Goal: Task Accomplishment & Management: Manage account settings

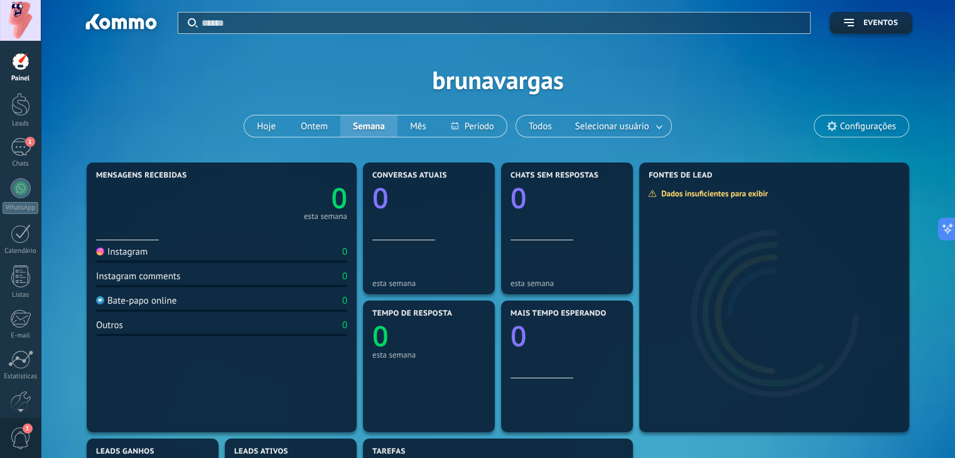
click at [28, 16] on div at bounding box center [20, 20] width 41 height 41
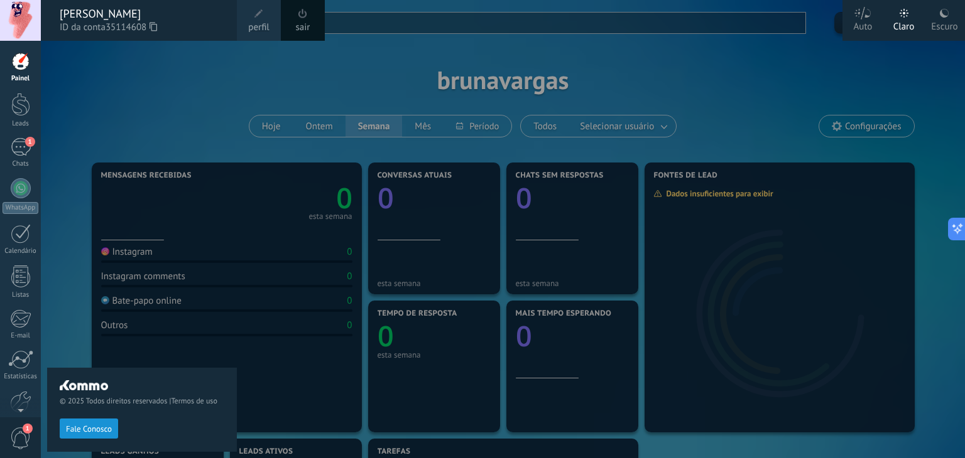
click at [146, 107] on div "© 2025 Todos direitos reservados | Termos de uso Fale Conosco" at bounding box center [142, 250] width 190 height 418
click at [5, 109] on link "Leads" at bounding box center [20, 110] width 41 height 35
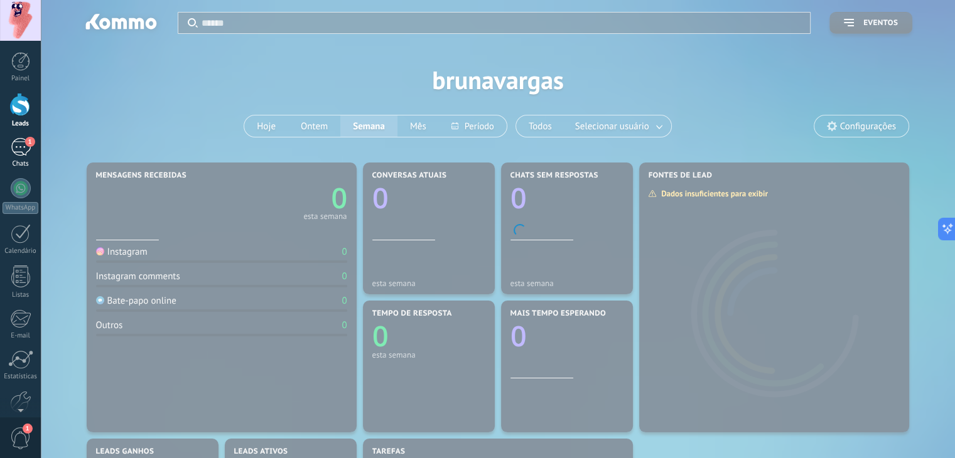
click at [19, 159] on link "1 Chats" at bounding box center [20, 153] width 41 height 30
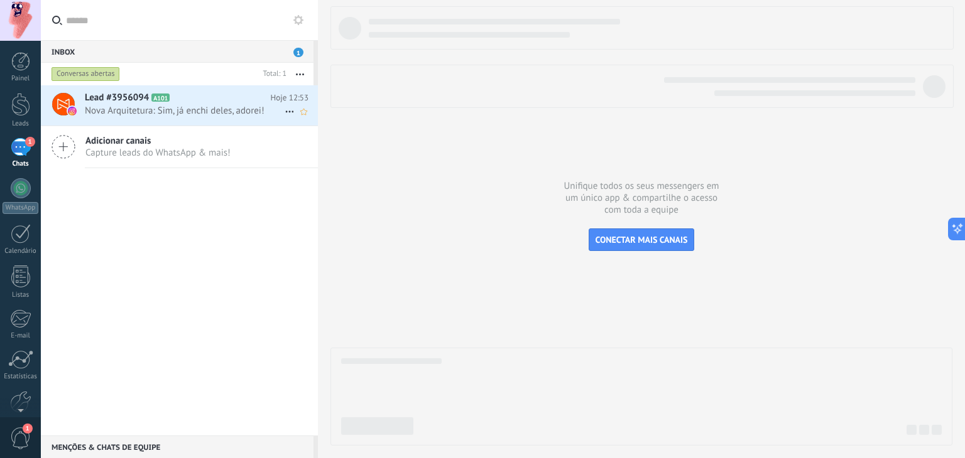
click at [204, 111] on span "Nova Arquitetura: Sim, já enchi deles, adorei!" at bounding box center [185, 111] width 200 height 12
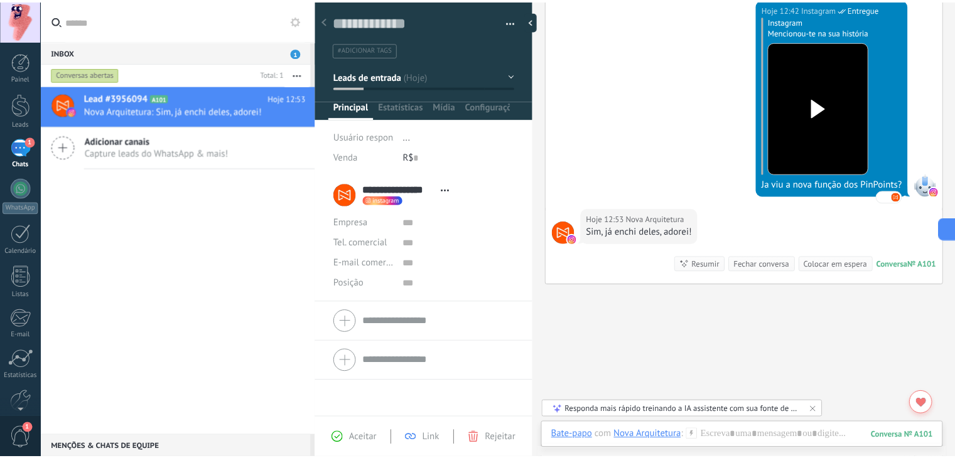
scroll to position [720, 0]
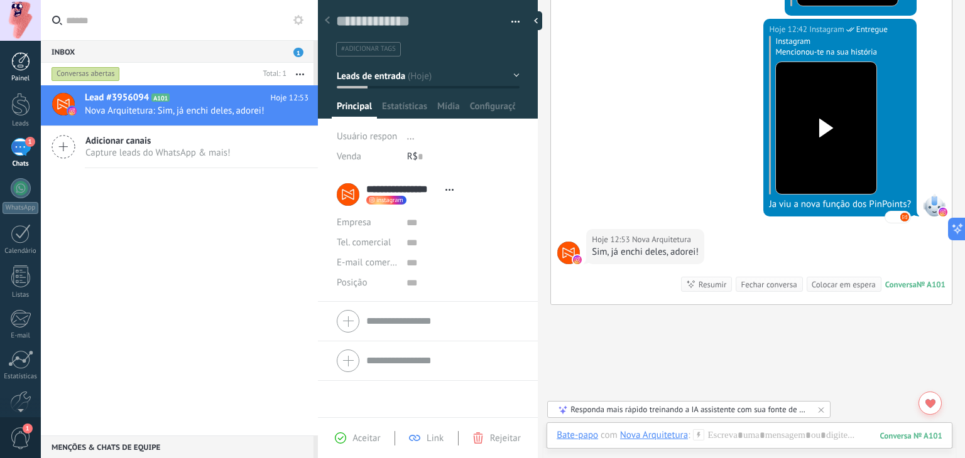
click at [28, 72] on link "Painel" at bounding box center [20, 67] width 41 height 31
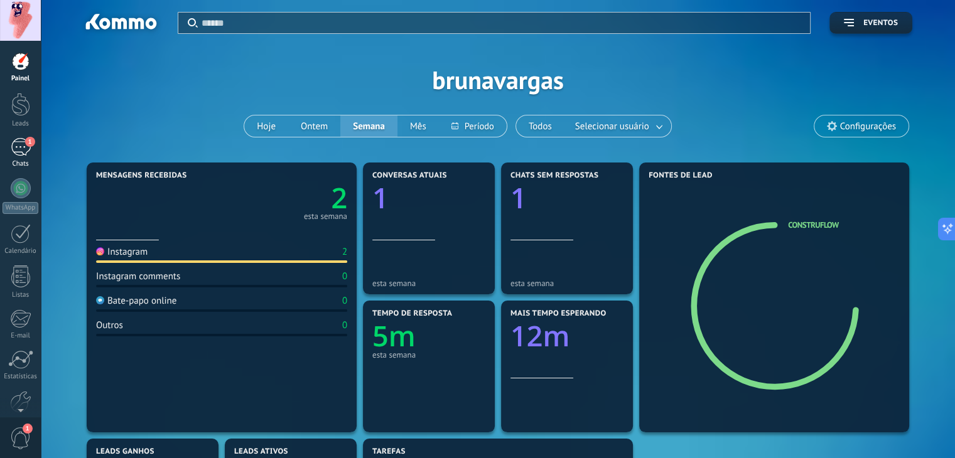
click at [16, 138] on div "1" at bounding box center [21, 147] width 20 height 18
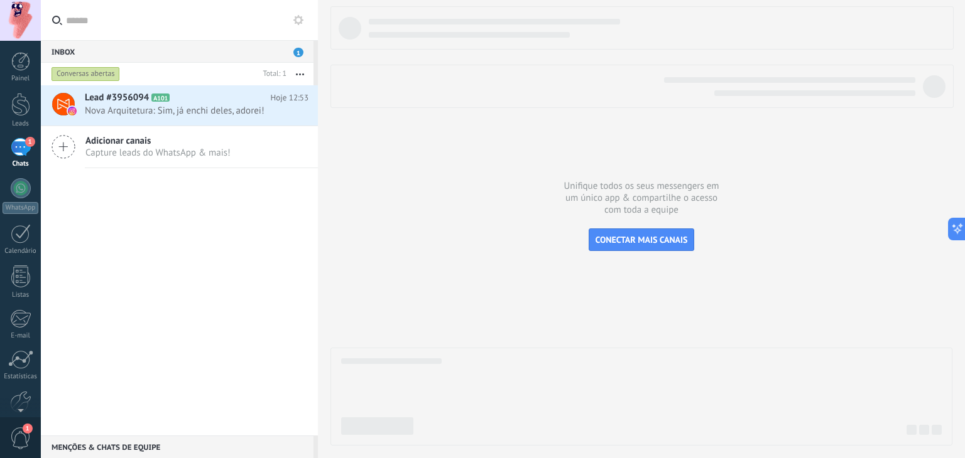
click at [294, 73] on button "button" at bounding box center [299, 74] width 27 height 23
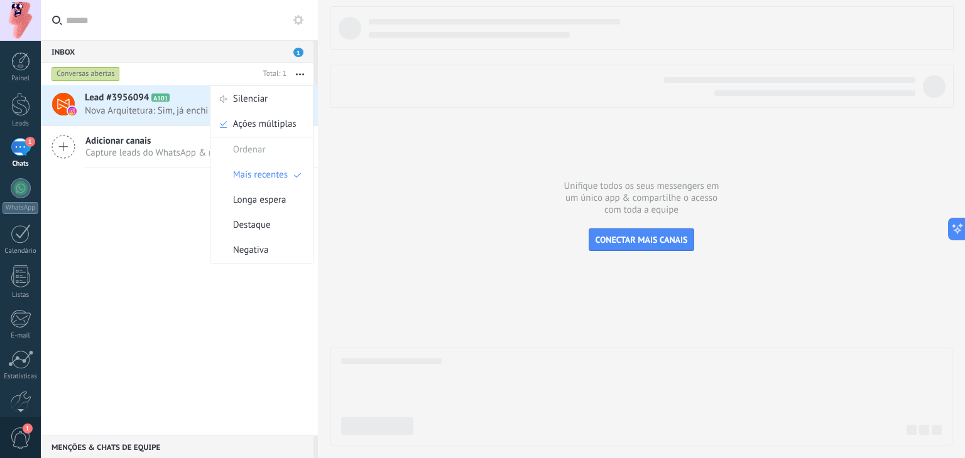
click at [191, 48] on div "Inbox 1" at bounding box center [177, 51] width 273 height 23
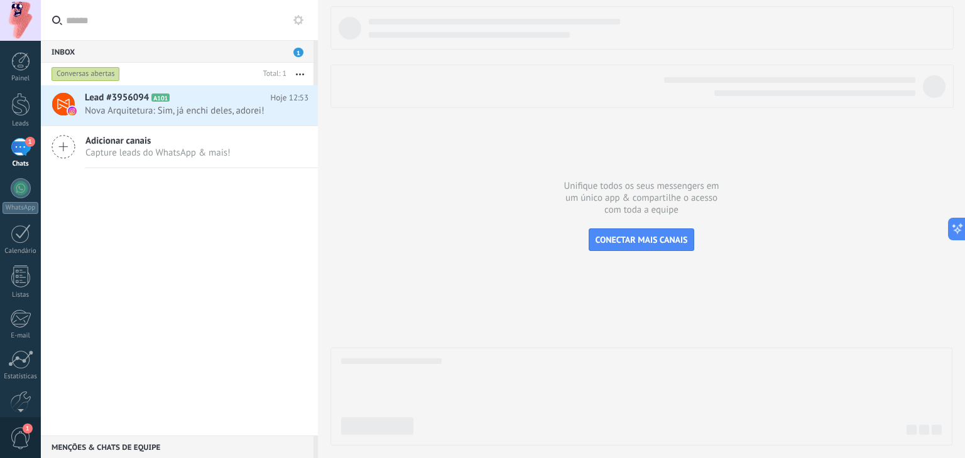
click at [258, 53] on div "Inbox 1" at bounding box center [177, 51] width 273 height 23
click at [301, 76] on button "button" at bounding box center [299, 74] width 27 height 23
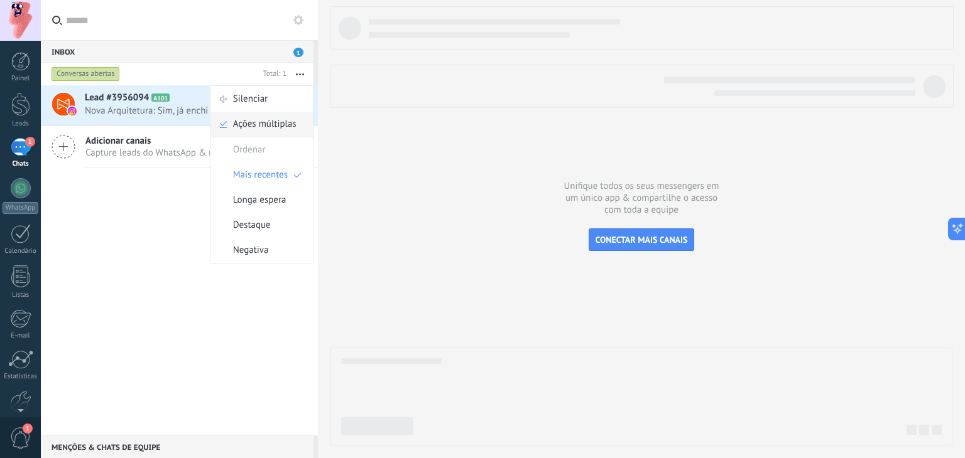
click at [274, 126] on span "Ações múltiplas" at bounding box center [264, 124] width 63 height 25
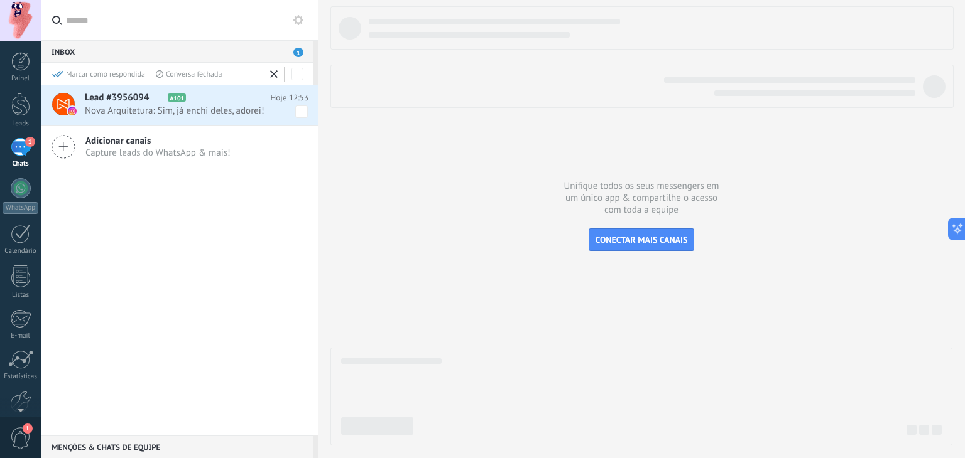
click at [276, 74] on icon at bounding box center [274, 74] width 8 height 8
click at [21, 62] on div at bounding box center [20, 61] width 19 height 19
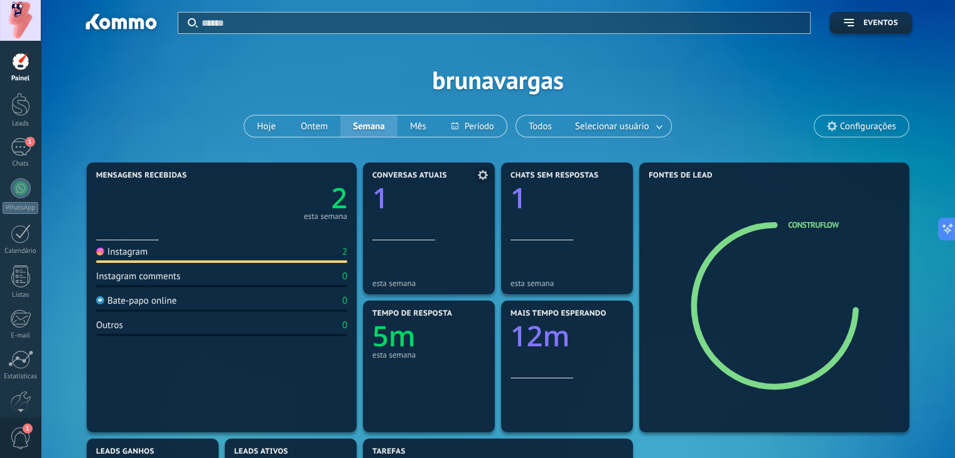
click at [459, 230] on div "Conversas atuais 1" at bounding box center [428, 205] width 113 height 69
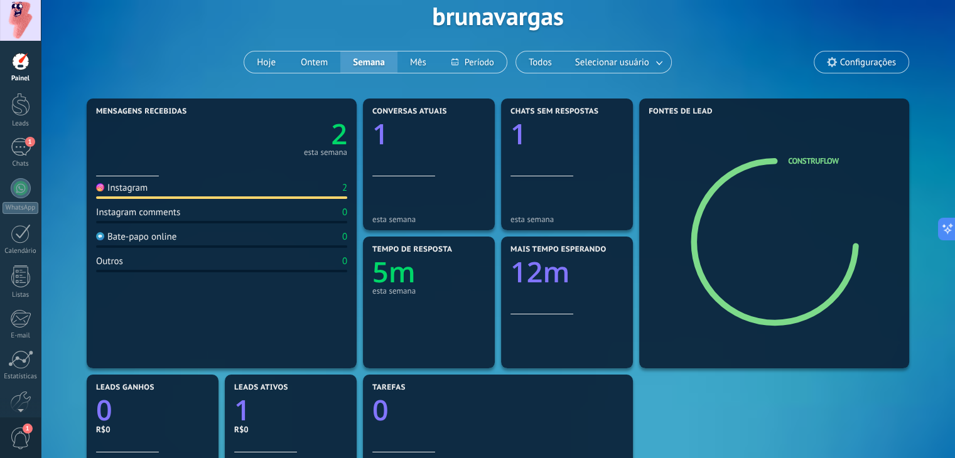
scroll to position [63, 0]
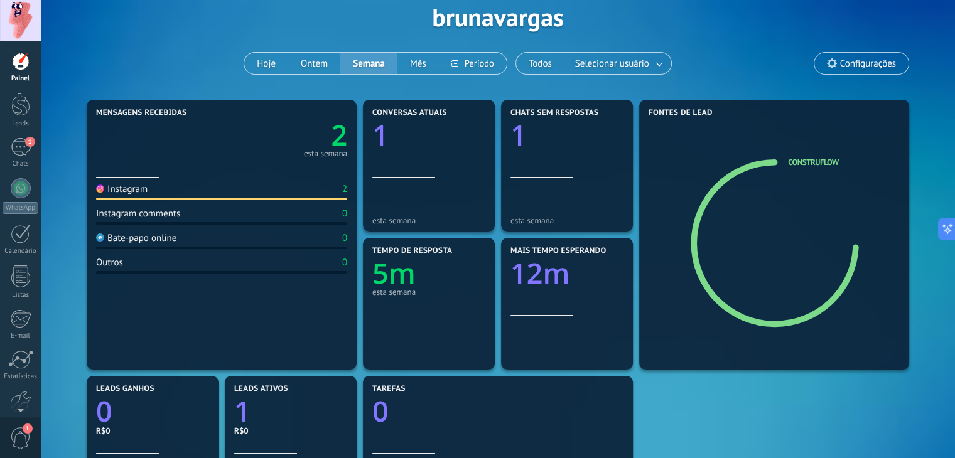
click at [888, 61] on span "Configurações" at bounding box center [868, 63] width 56 height 11
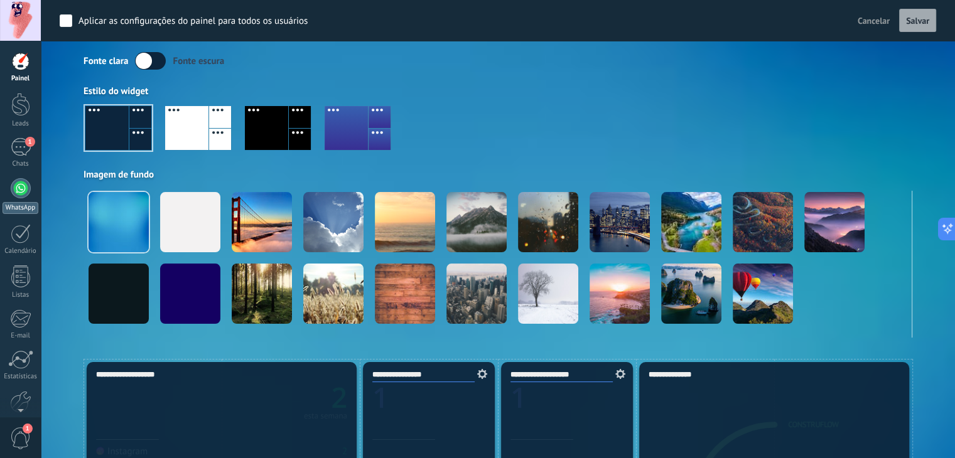
click at [18, 183] on div at bounding box center [21, 188] width 20 height 20
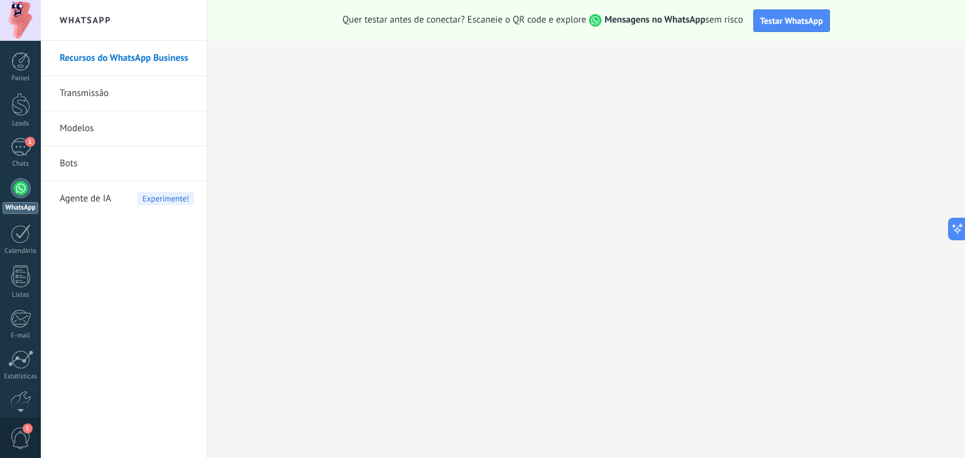
click at [16, 23] on div at bounding box center [20, 20] width 41 height 41
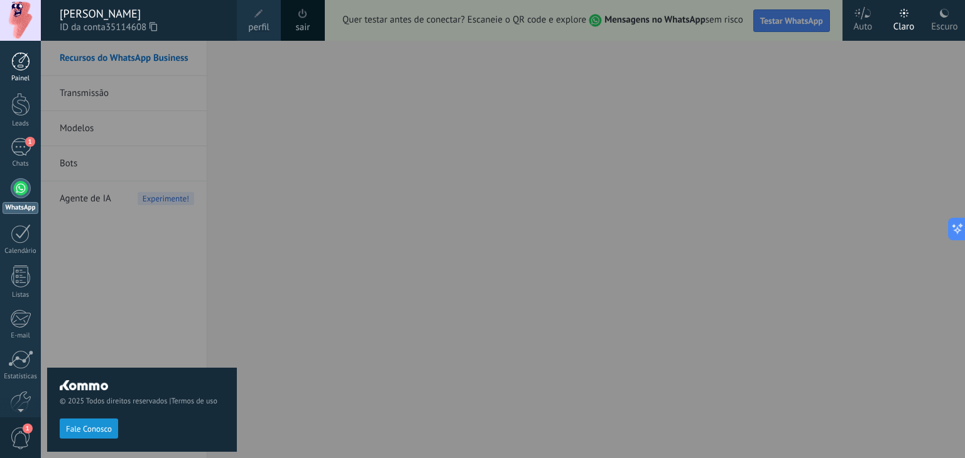
click at [20, 78] on div "Painel" at bounding box center [21, 79] width 36 height 8
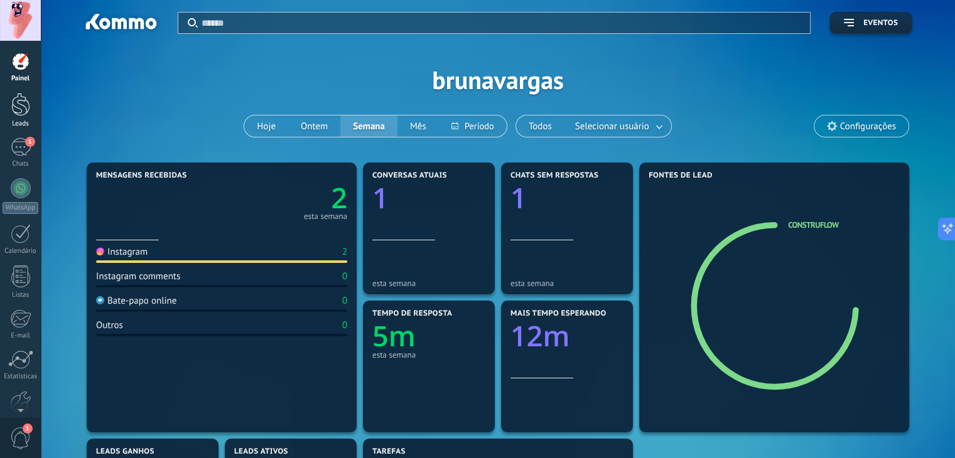
click at [26, 102] on div at bounding box center [20, 104] width 19 height 23
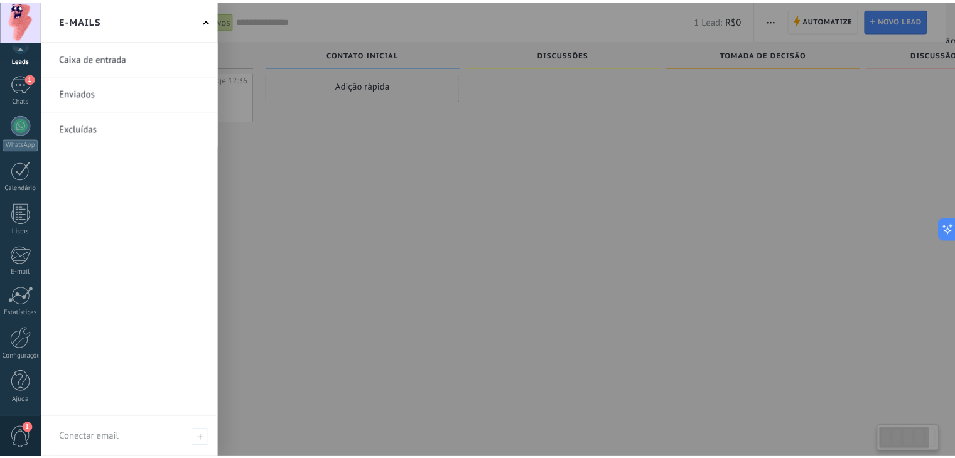
scroll to position [21, 0]
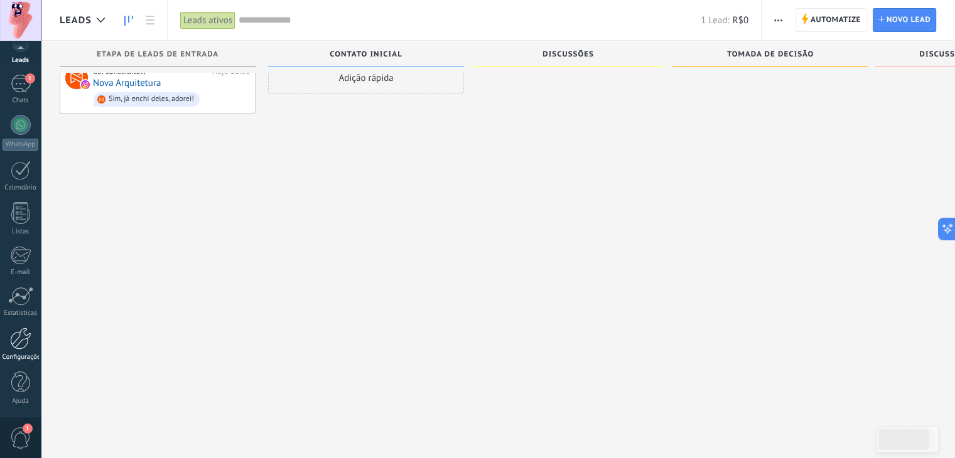
click at [18, 352] on link "Configurações" at bounding box center [20, 345] width 41 height 34
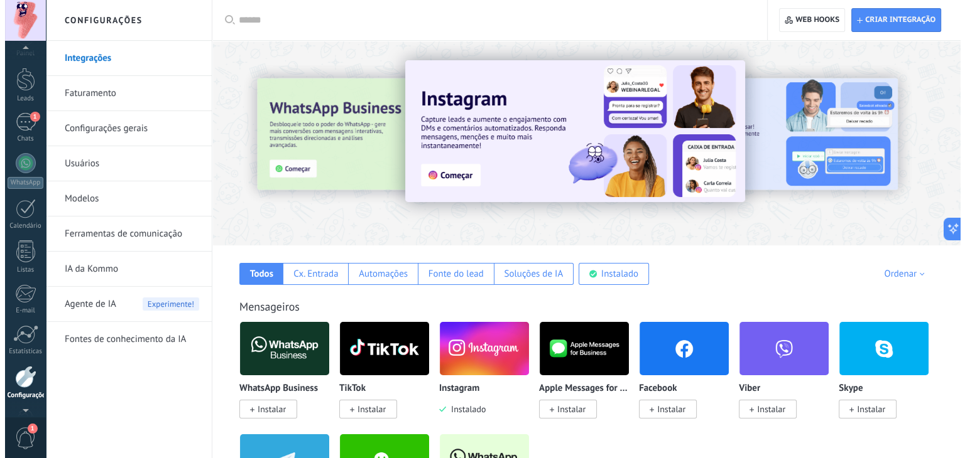
scroll to position [63, 0]
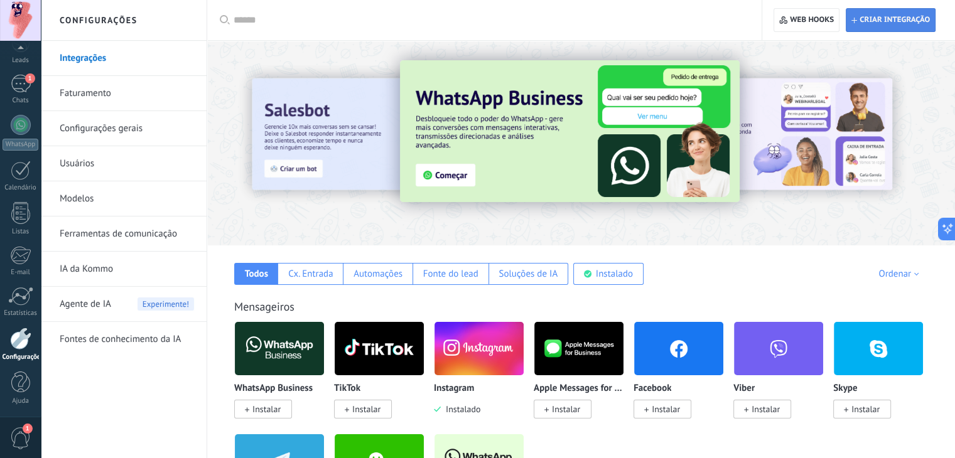
click at [911, 16] on span "Criar integração" at bounding box center [895, 20] width 70 height 10
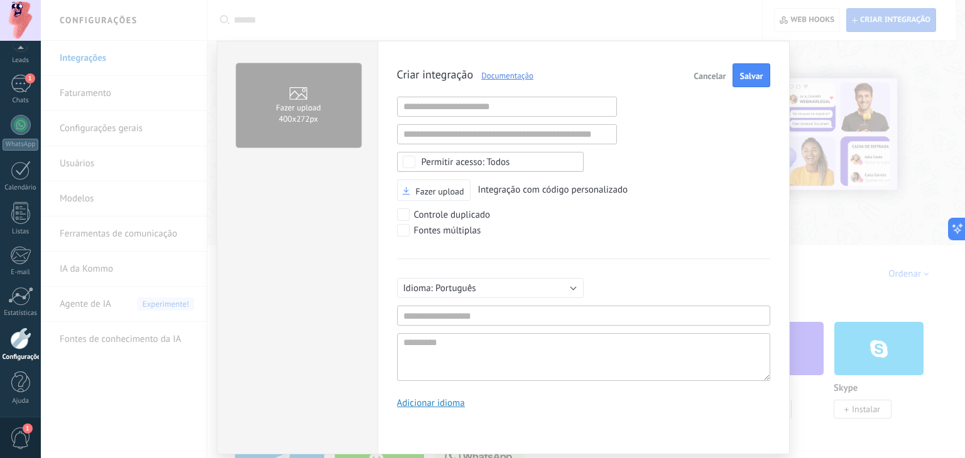
scroll to position [12, 0]
click at [717, 73] on span "Cancelar" at bounding box center [709, 76] width 32 height 9
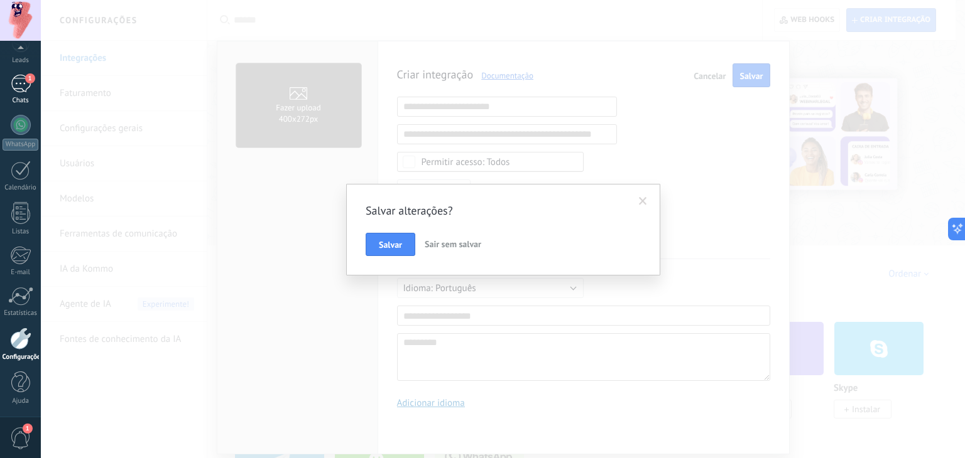
click at [25, 87] on div "1" at bounding box center [21, 84] width 20 height 18
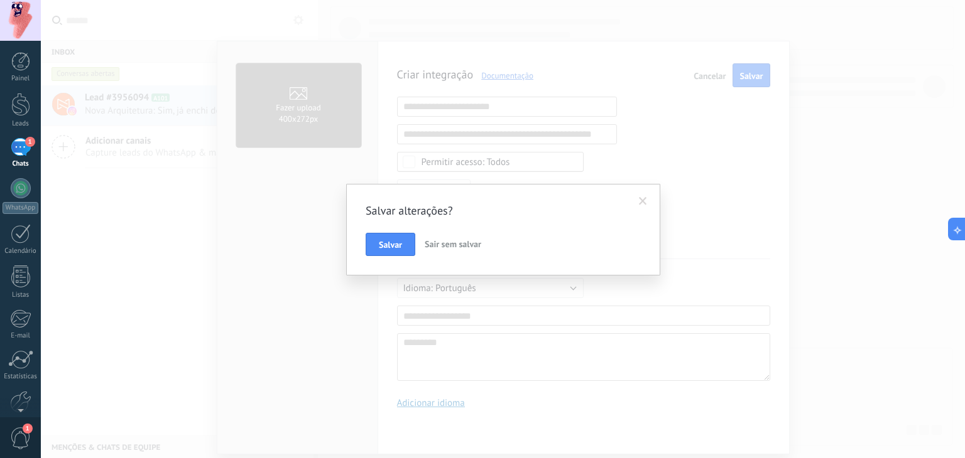
click at [458, 247] on span "Sair sem salvar" at bounding box center [453, 244] width 57 height 11
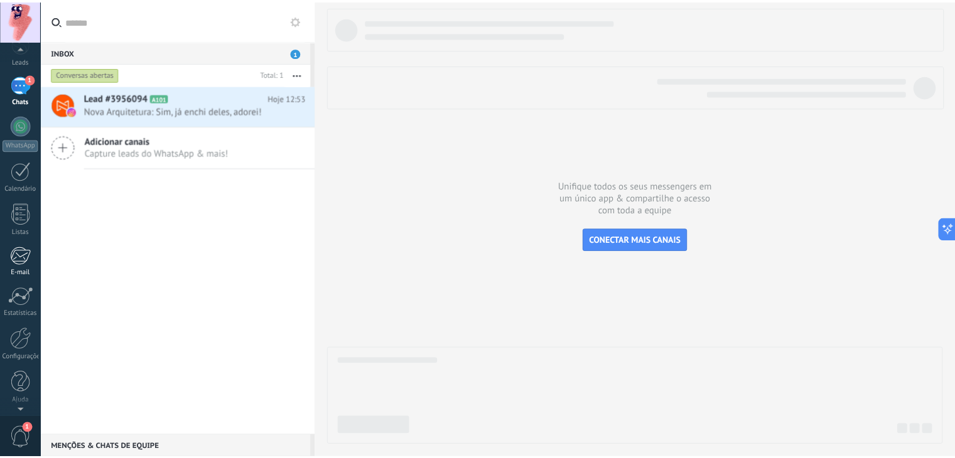
scroll to position [63, 0]
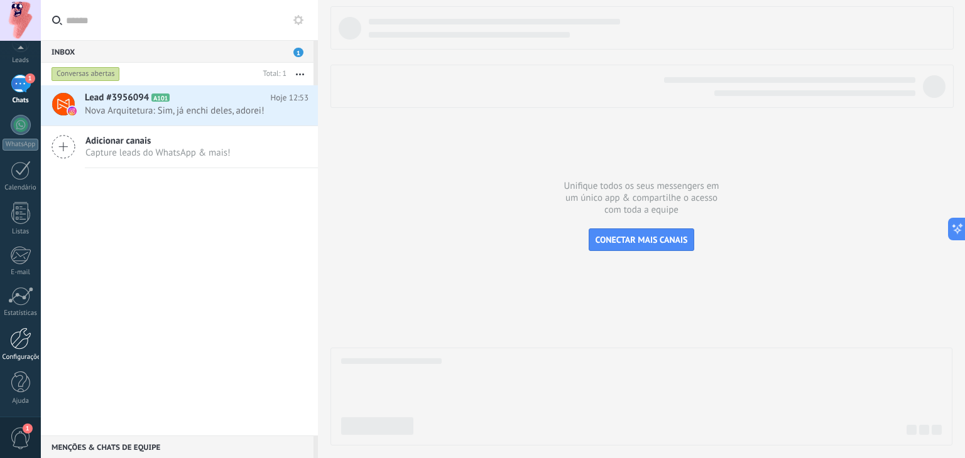
click at [24, 350] on link "Configurações" at bounding box center [20, 345] width 41 height 34
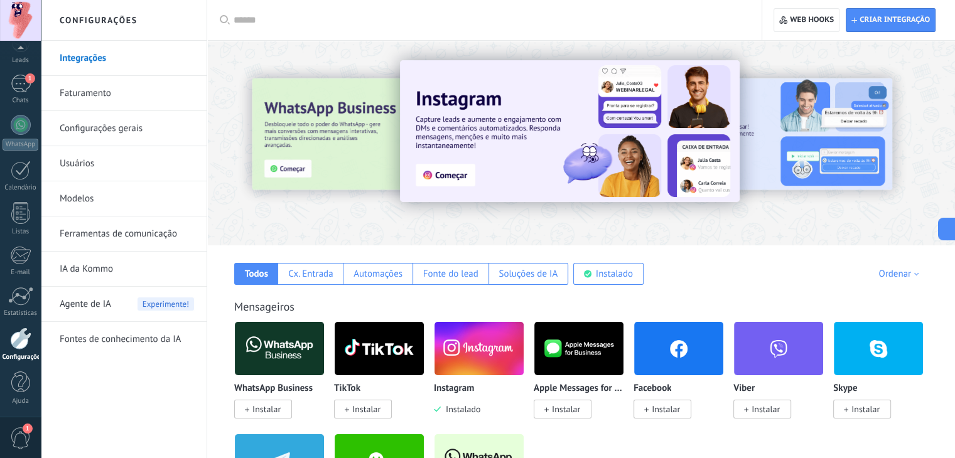
click at [467, 347] on img at bounding box center [479, 348] width 89 height 61
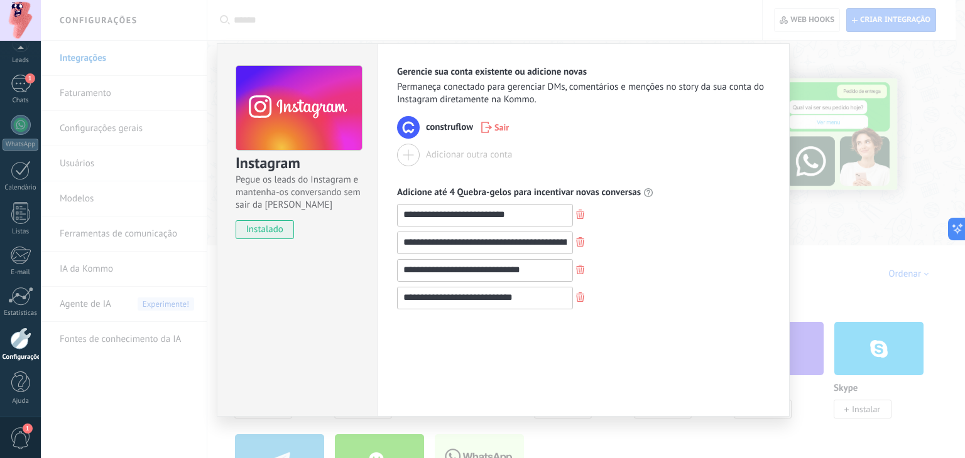
click at [799, 46] on div "**********" at bounding box center [503, 229] width 924 height 458
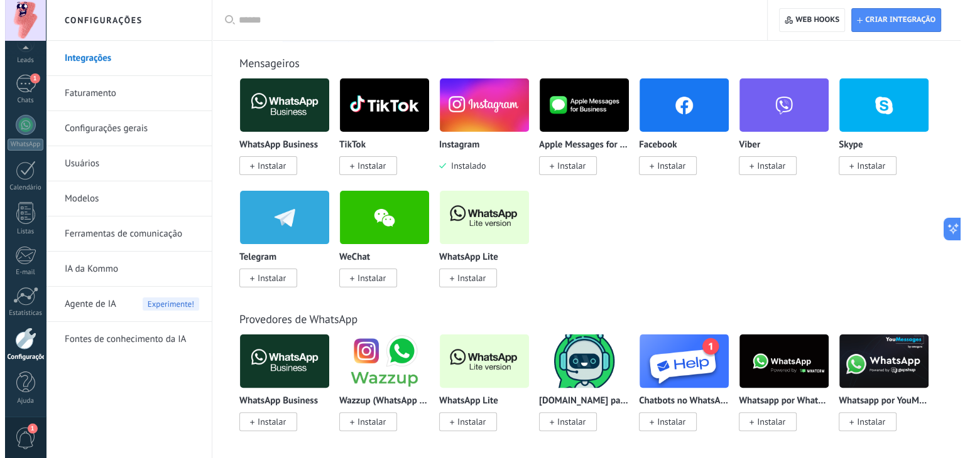
scroll to position [251, 0]
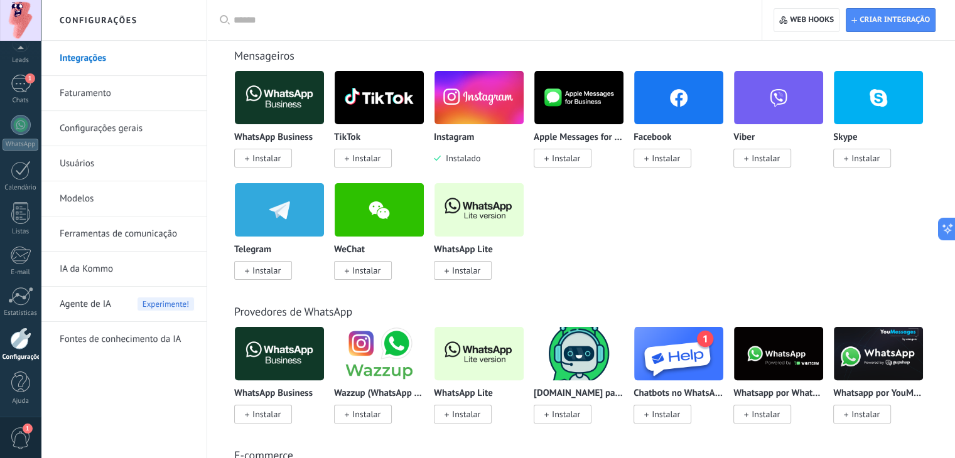
click at [471, 95] on img at bounding box center [479, 97] width 89 height 61
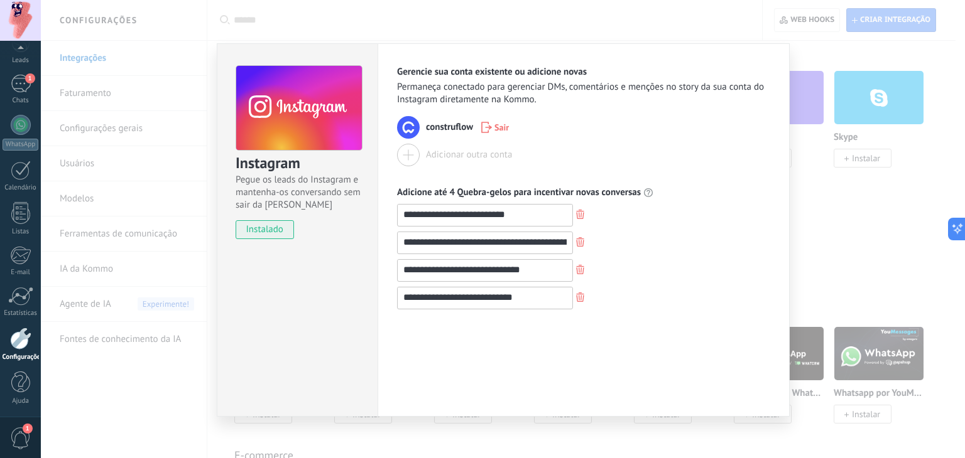
click at [799, 48] on div "**********" at bounding box center [503, 229] width 924 height 458
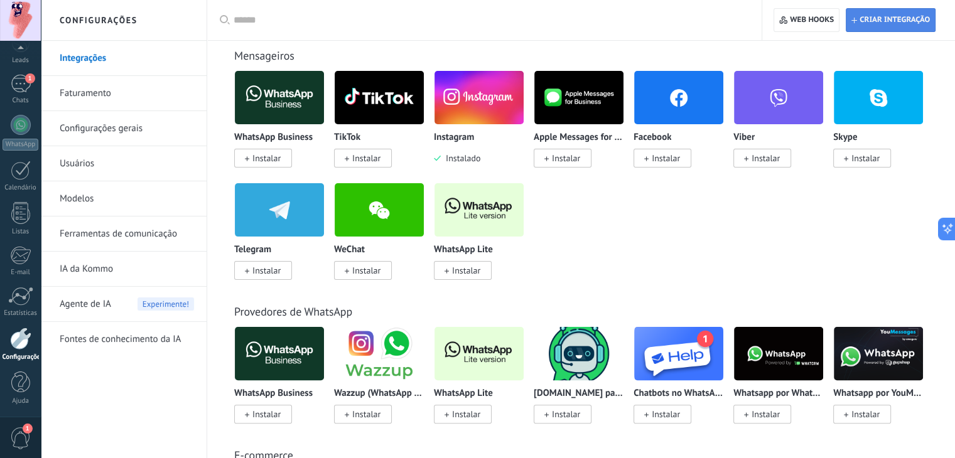
click at [899, 15] on span "Criar integração" at bounding box center [895, 20] width 70 height 10
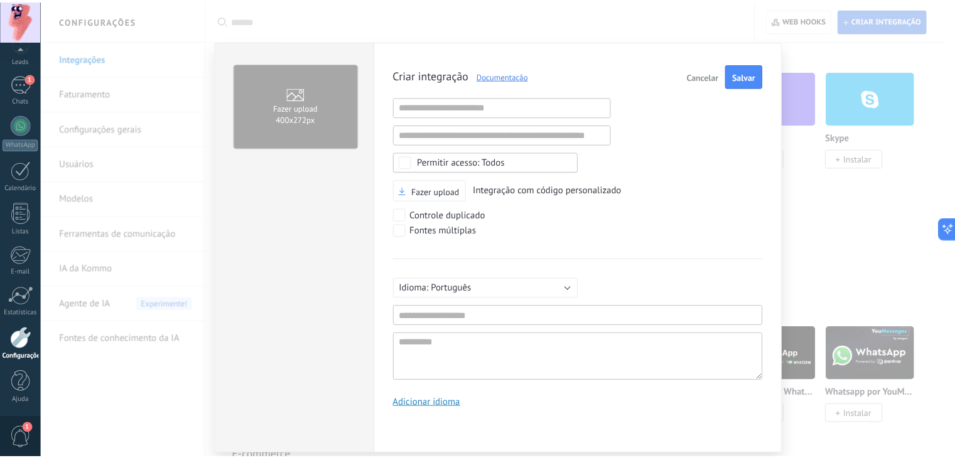
scroll to position [12, 0]
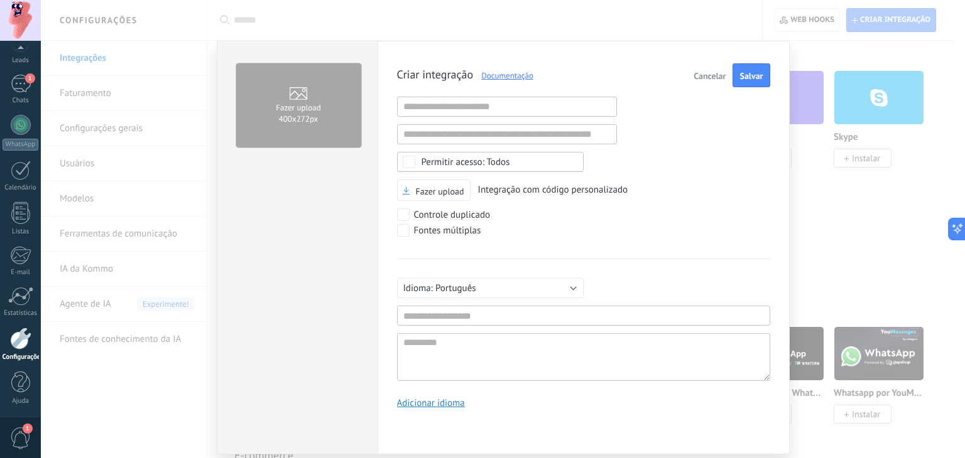
click at [707, 76] on span "Cancelar" at bounding box center [709, 76] width 32 height 9
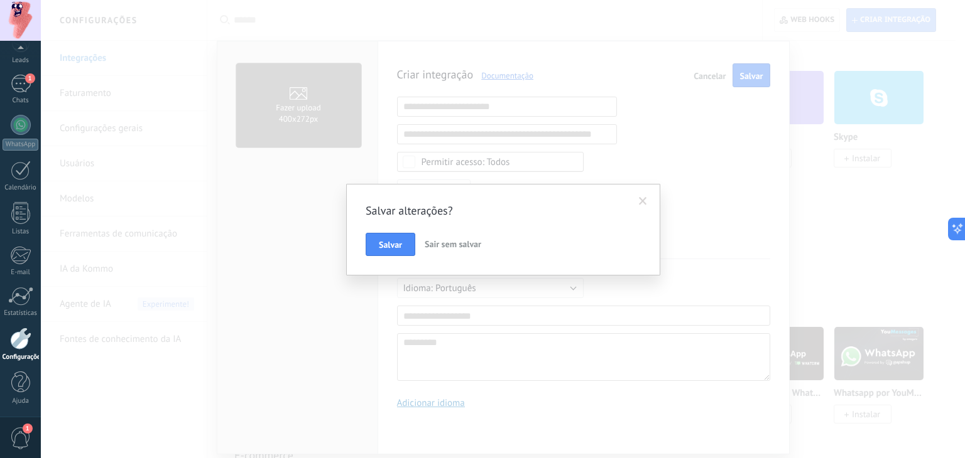
click at [452, 248] on span "Sair sem salvar" at bounding box center [453, 244] width 57 height 11
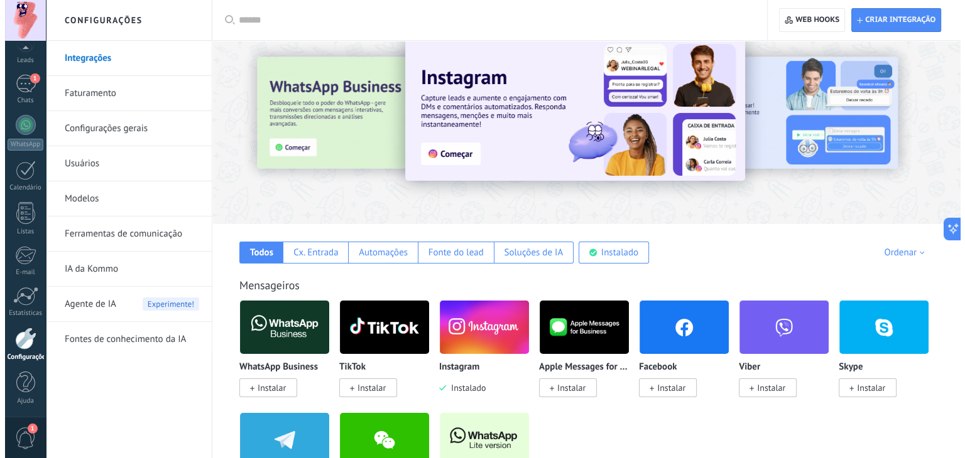
scroll to position [0, 0]
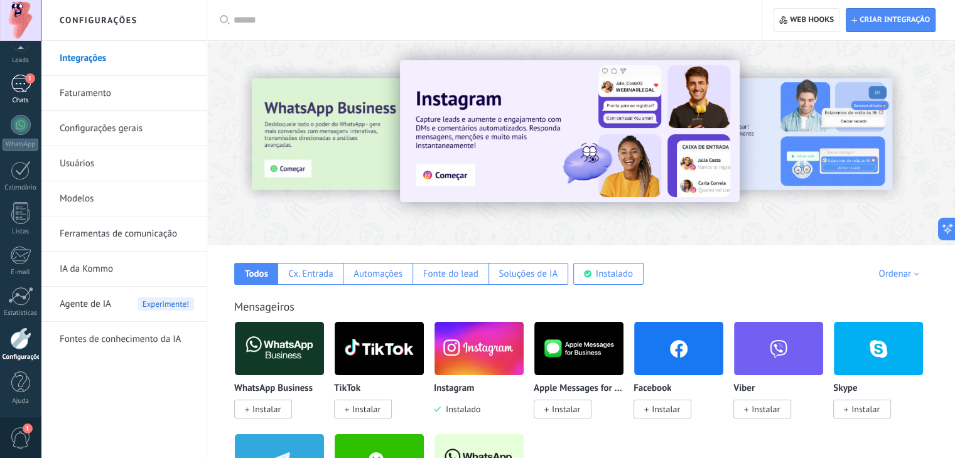
click at [24, 88] on div "1" at bounding box center [21, 84] width 20 height 18
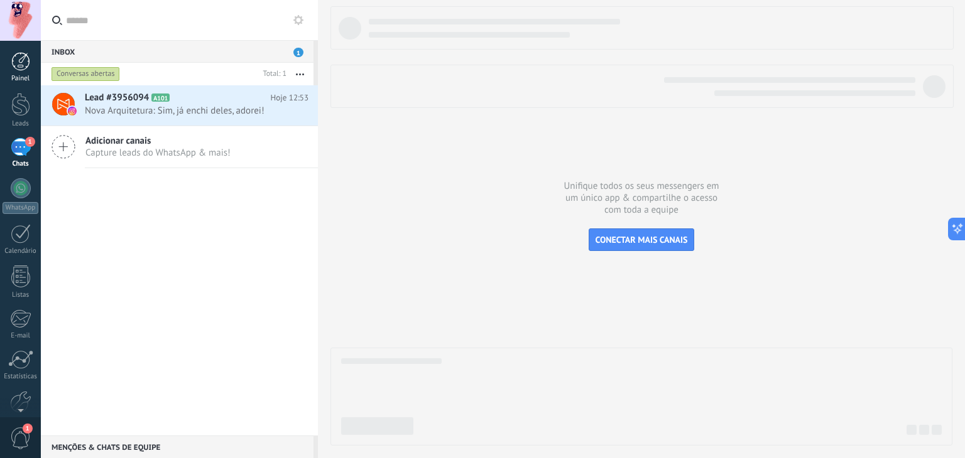
click at [15, 64] on div at bounding box center [20, 61] width 19 height 19
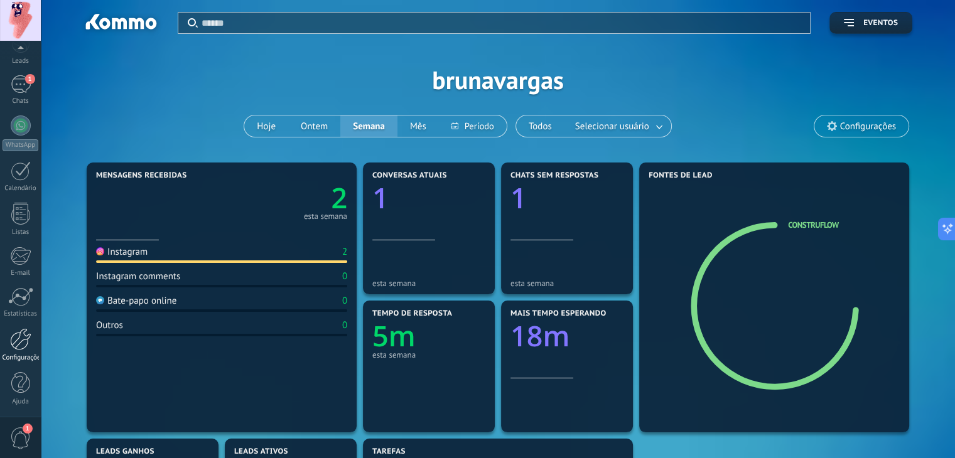
scroll to position [63, 0]
click at [25, 340] on div at bounding box center [20, 339] width 21 height 22
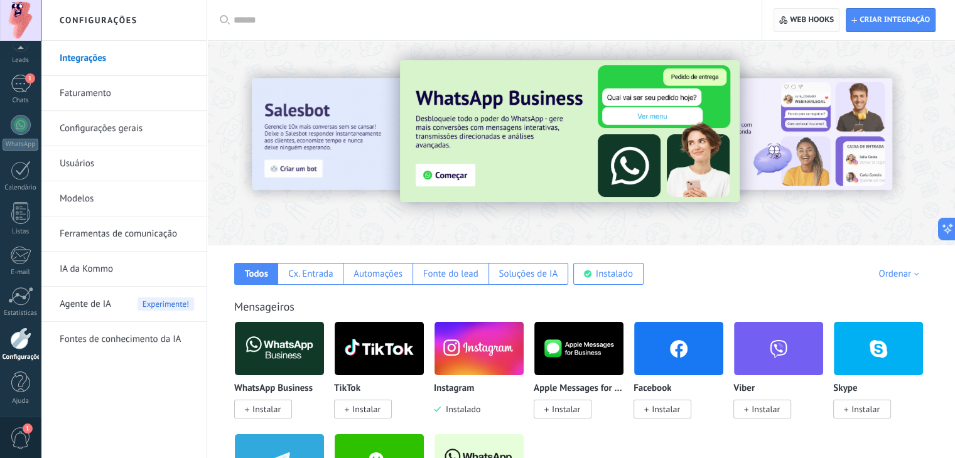
click at [793, 23] on span "Web hooks 0" at bounding box center [812, 20] width 44 height 10
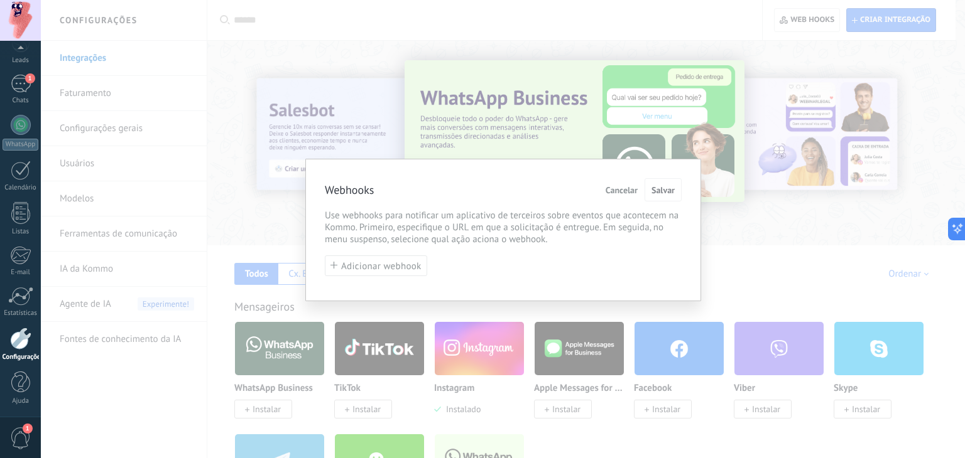
click at [608, 197] on button "Cancelar" at bounding box center [621, 190] width 42 height 24
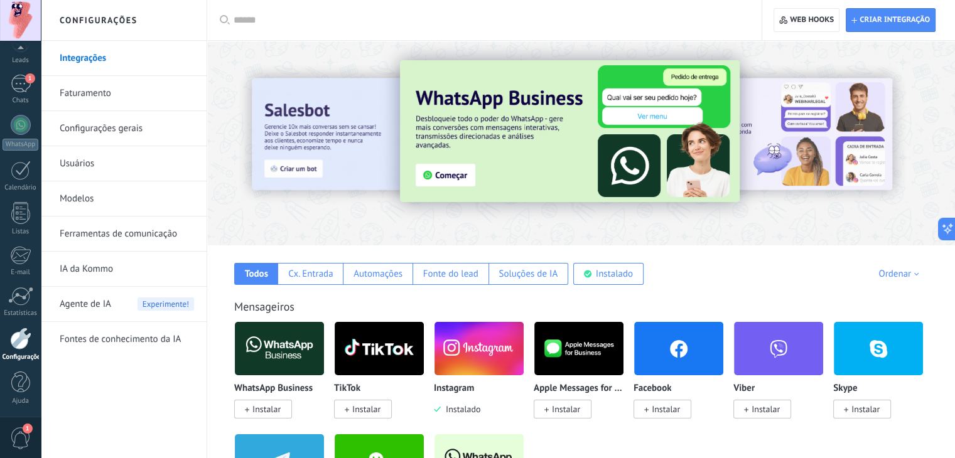
click at [480, 347] on img at bounding box center [479, 348] width 89 height 61
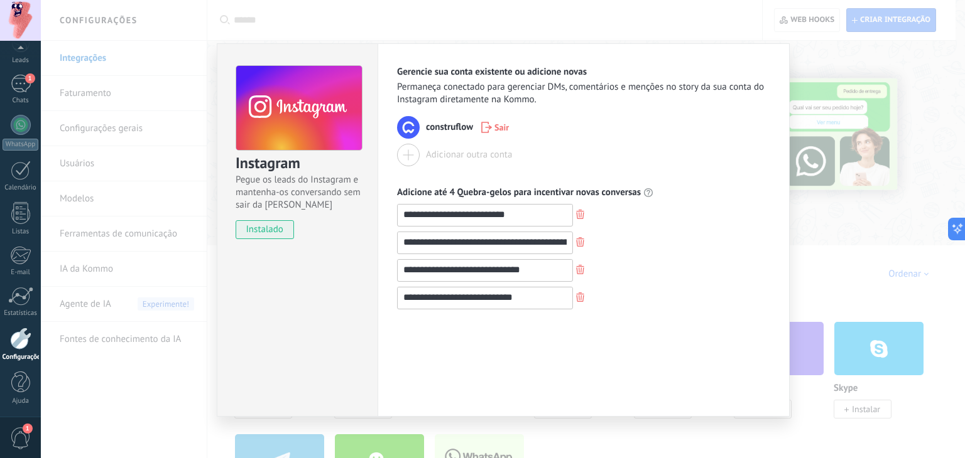
click at [874, 224] on div "**********" at bounding box center [503, 229] width 924 height 458
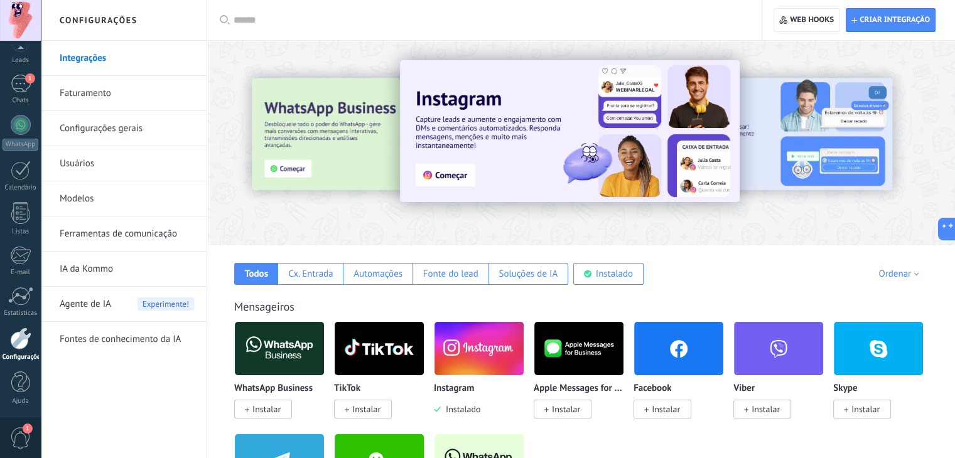
scroll to position [251, 0]
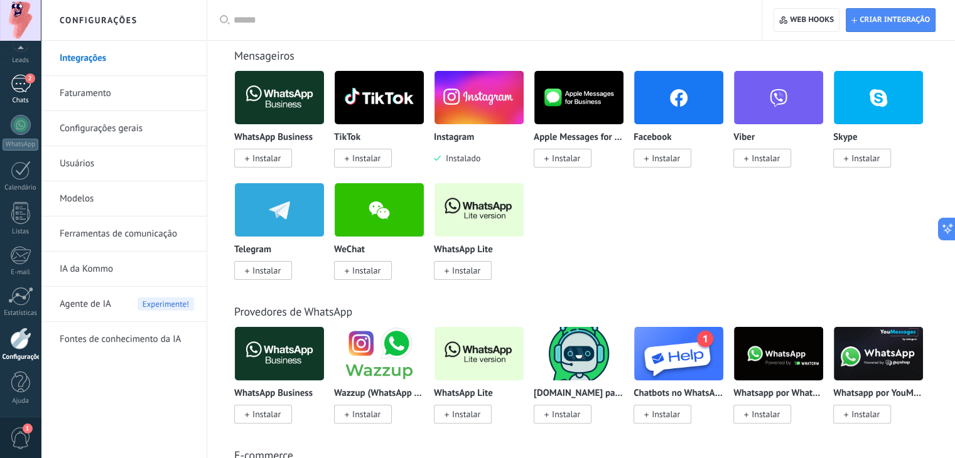
click at [14, 78] on div "2" at bounding box center [21, 84] width 20 height 18
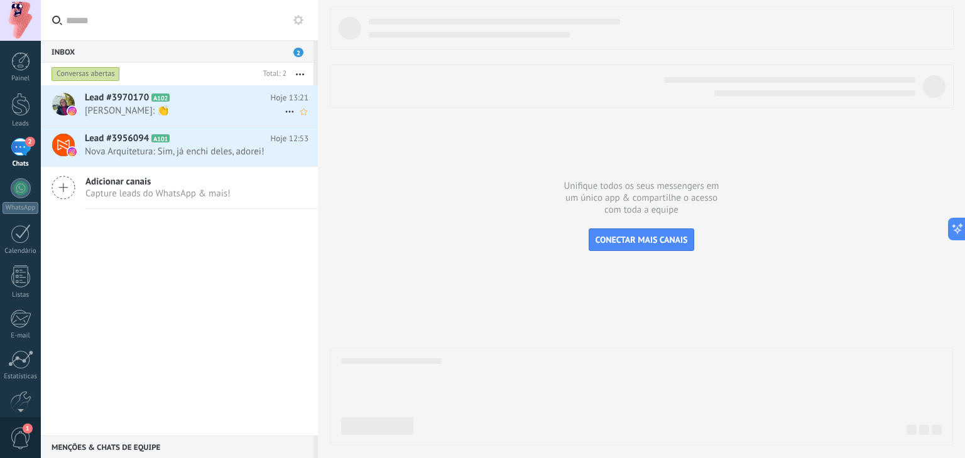
click at [191, 97] on h2 "Lead #3970170 A102" at bounding box center [178, 98] width 186 height 13
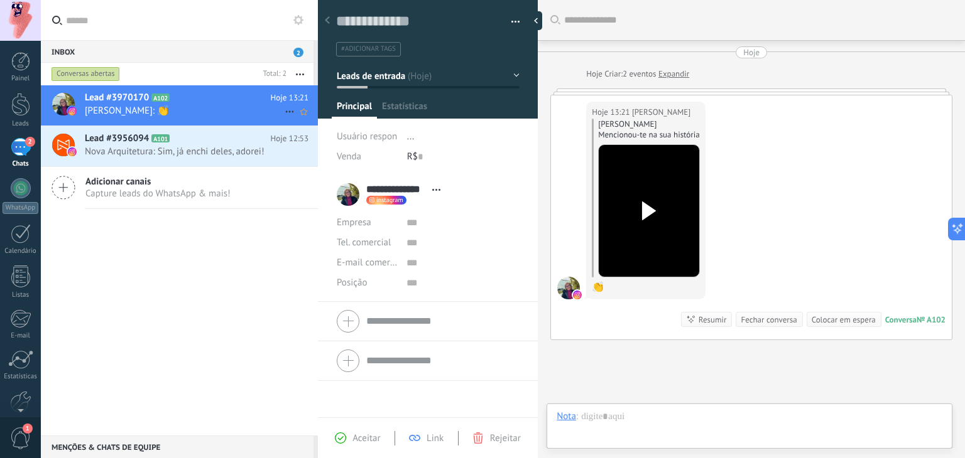
scroll to position [18, 0]
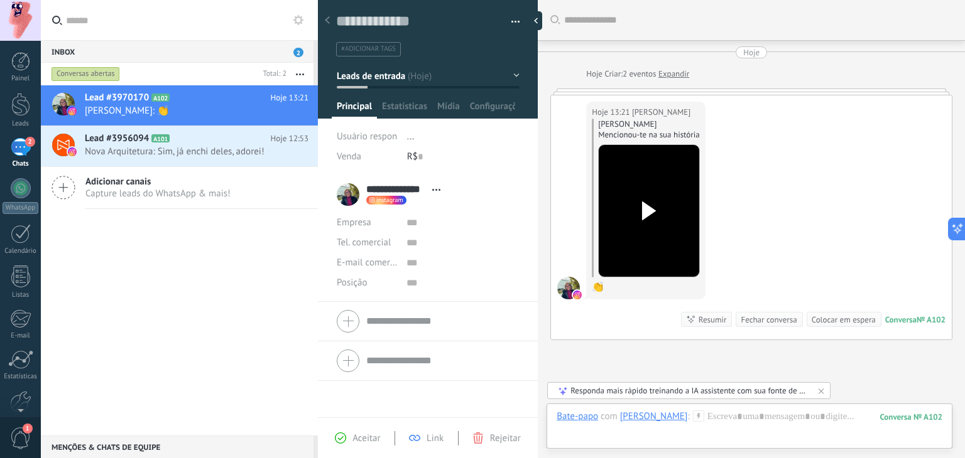
click at [214, 276] on div "Lead #3970170 A102 Hoje 13:21 [PERSON_NAME]: 👏 Lead #3956094 A101" at bounding box center [179, 260] width 277 height 350
click at [540, 19] on div at bounding box center [538, 20] width 19 height 19
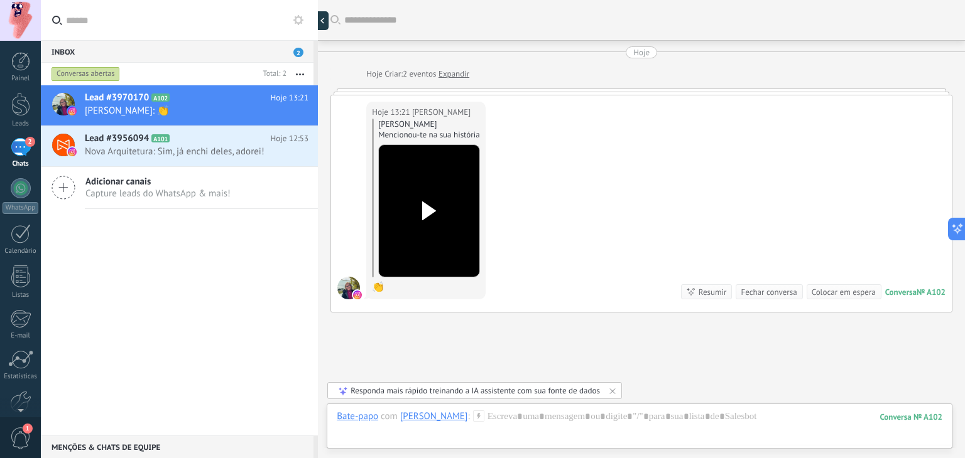
scroll to position [12, 0]
click at [328, 23] on div at bounding box center [325, 20] width 19 height 19
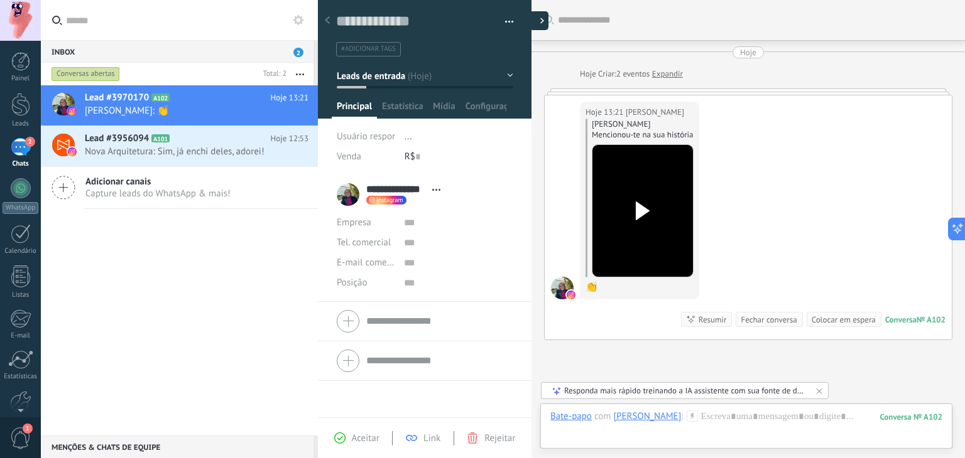
type textarea "**********"
